Goal: Book appointment/travel/reservation

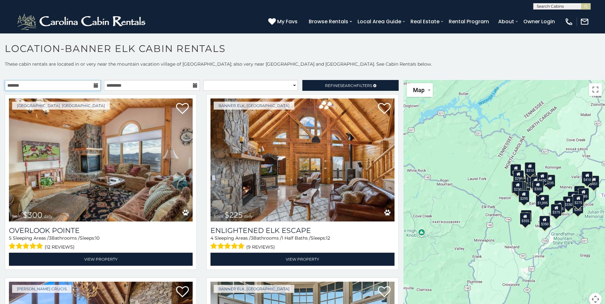
click at [74, 82] on input "text" at bounding box center [53, 85] width 96 height 11
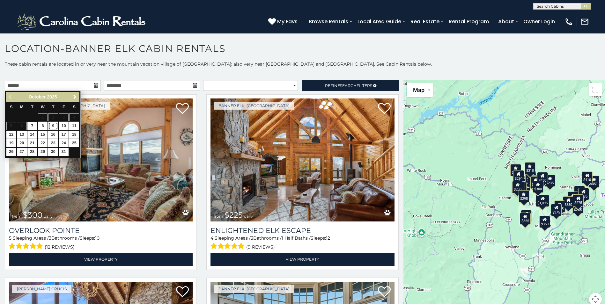
click at [55, 126] on link "9" at bounding box center [53, 126] width 10 height 8
type input "**********"
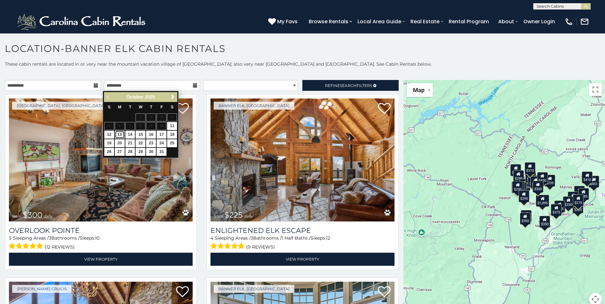
click at [119, 133] on link "13" at bounding box center [120, 135] width 10 height 8
type input "**********"
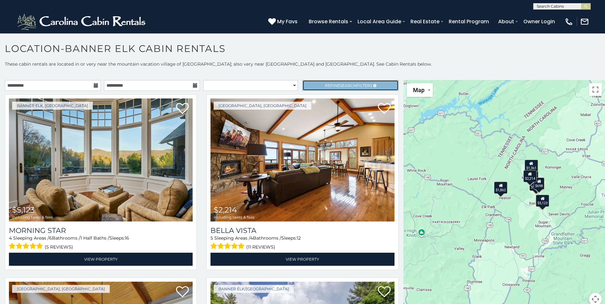
click at [340, 87] on span "Search" at bounding box center [348, 85] width 17 height 5
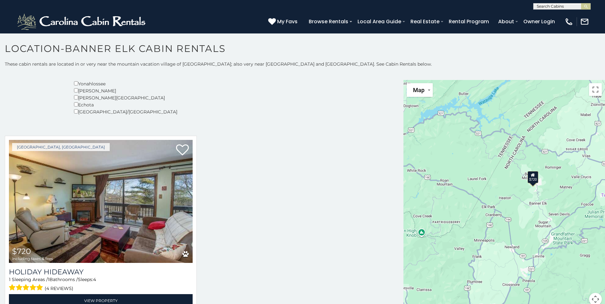
scroll to position [147, 0]
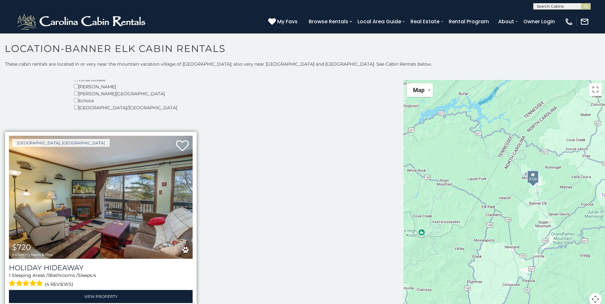
click at [151, 195] on img at bounding box center [101, 197] width 184 height 123
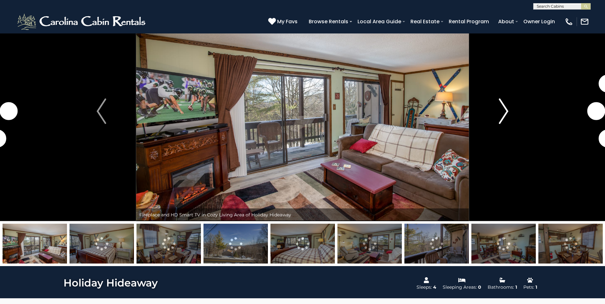
scroll to position [32, 0]
click at [504, 109] on img "Next" at bounding box center [504, 112] width 10 height 26
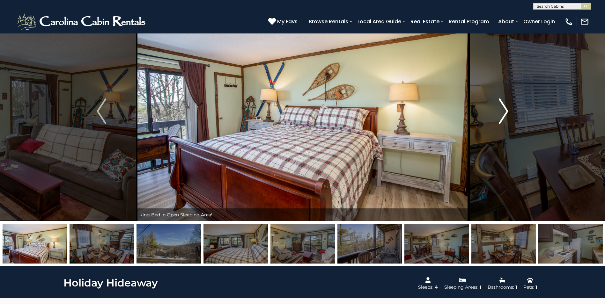
click at [504, 109] on img "Next" at bounding box center [504, 112] width 10 height 26
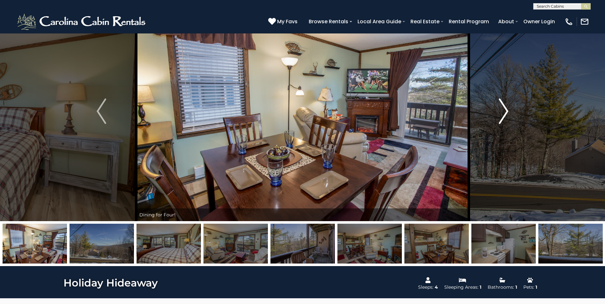
click at [504, 109] on img "Next" at bounding box center [504, 112] width 10 height 26
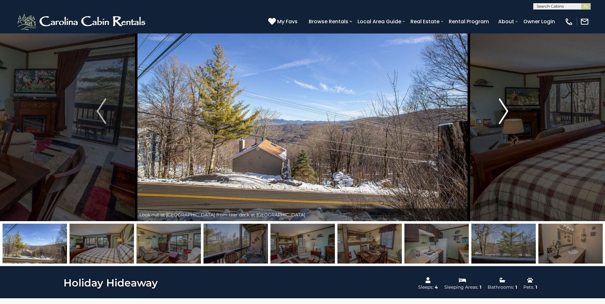
click at [504, 109] on img "Next" at bounding box center [504, 112] width 10 height 26
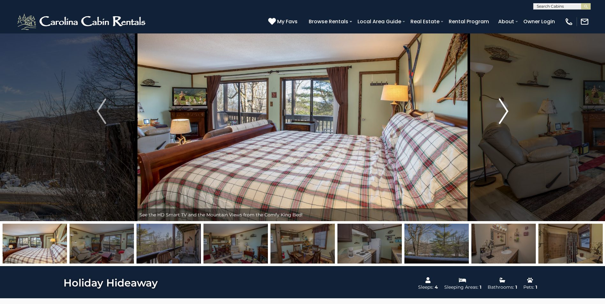
click at [504, 109] on img "Next" at bounding box center [504, 112] width 10 height 26
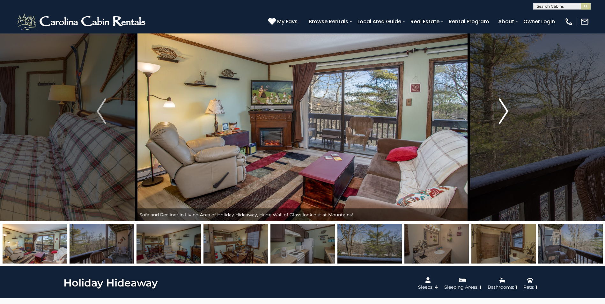
click at [504, 109] on img "Next" at bounding box center [504, 112] width 10 height 26
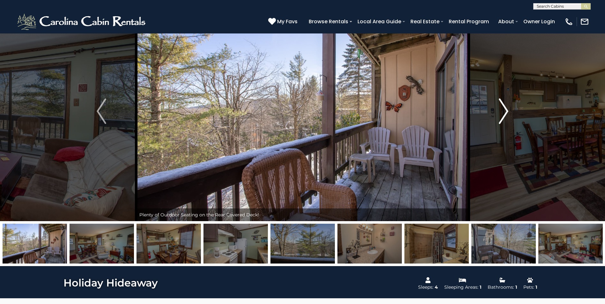
click at [504, 109] on img "Next" at bounding box center [504, 112] width 10 height 26
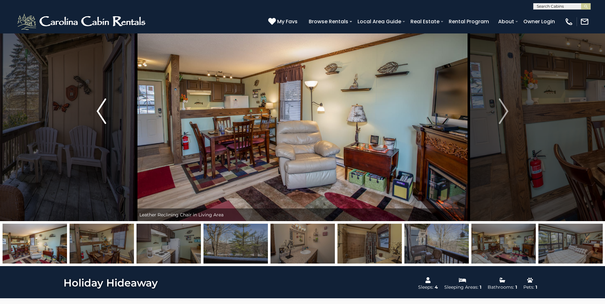
click at [113, 110] on button "Previous" at bounding box center [102, 111] width 70 height 220
